Goal: Information Seeking & Learning: Understand process/instructions

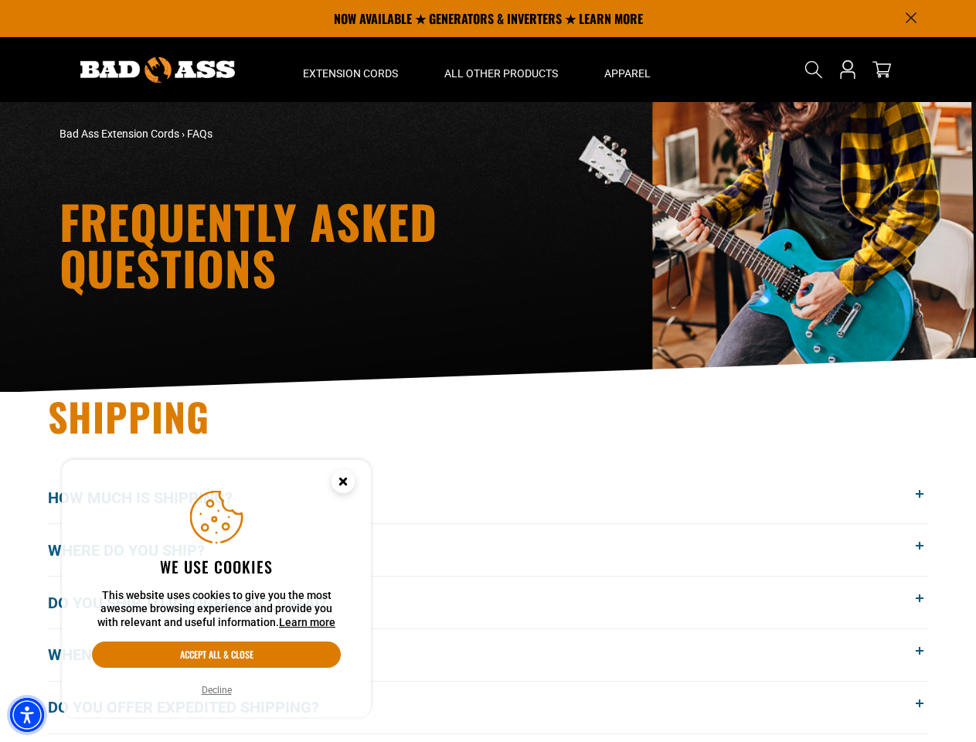
click at [27, 715] on img "Accessibility Menu" at bounding box center [27, 715] width 34 height 34
